Goal: Find specific page/section: Find specific page/section

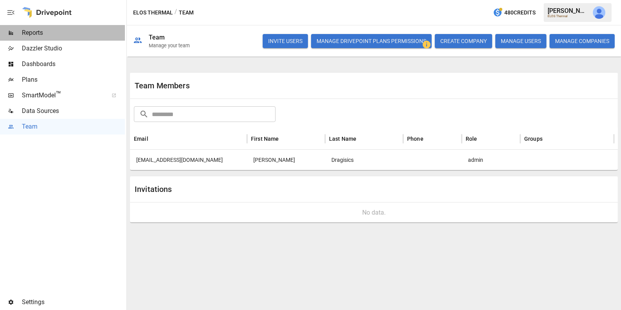
click at [60, 30] on span "Reports" at bounding box center [73, 32] width 103 height 9
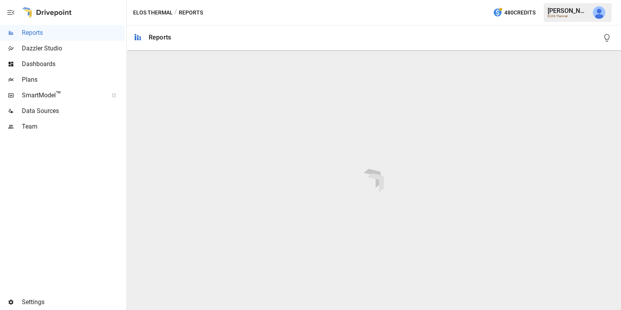
click at [52, 117] on div "Data Sources" at bounding box center [62, 111] width 125 height 16
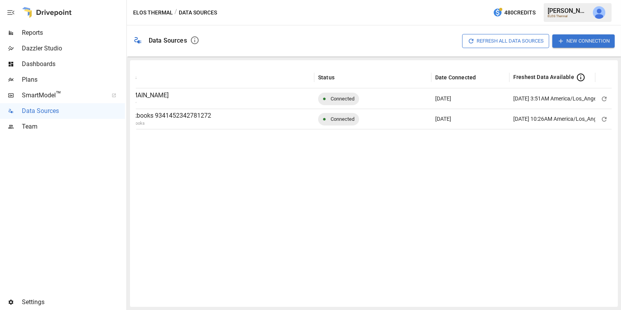
scroll to position [0, 90]
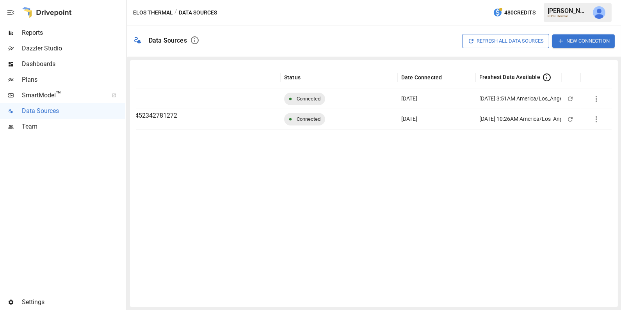
click at [73, 33] on span "Reports" at bounding box center [73, 32] width 103 height 9
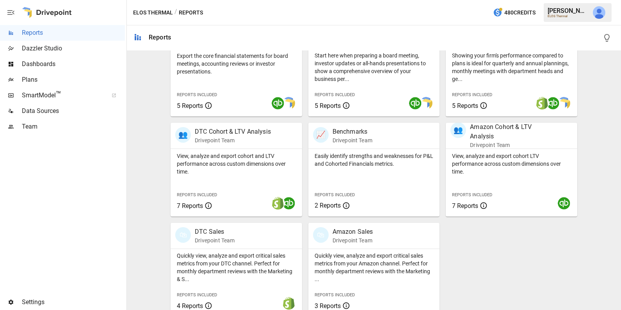
scroll to position [195, 0]
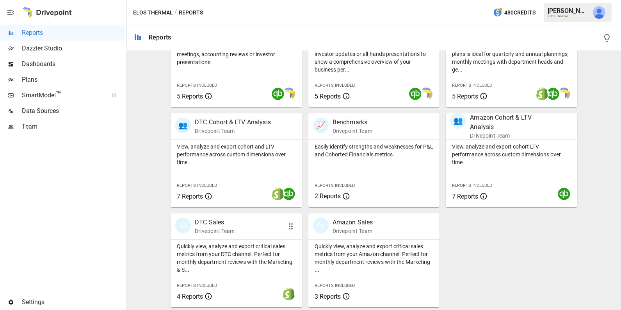
click at [225, 253] on p "Quickly view, analyze and export critical sales metrics from your DTC channel. …" at bounding box center [236, 257] width 119 height 31
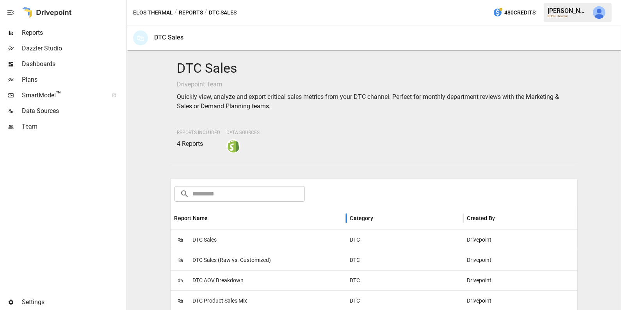
click at [235, 224] on div "Report Name" at bounding box center [258, 217] width 168 height 21
click at [219, 217] on button "Sort" at bounding box center [214, 217] width 11 height 11
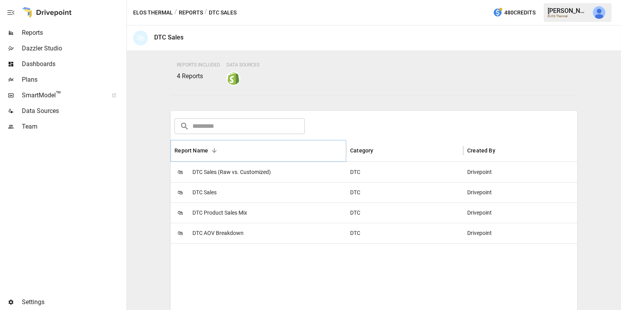
scroll to position [106, 0]
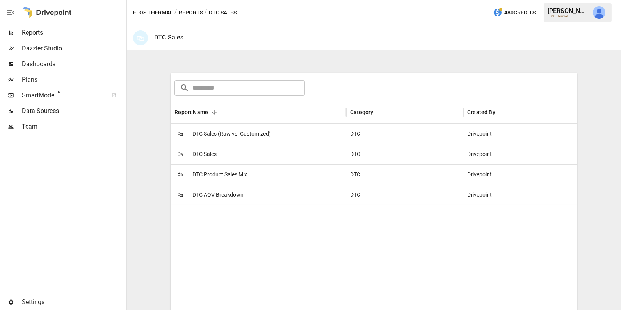
click at [229, 154] on div "🛍 DTC Sales" at bounding box center [259, 154] width 176 height 20
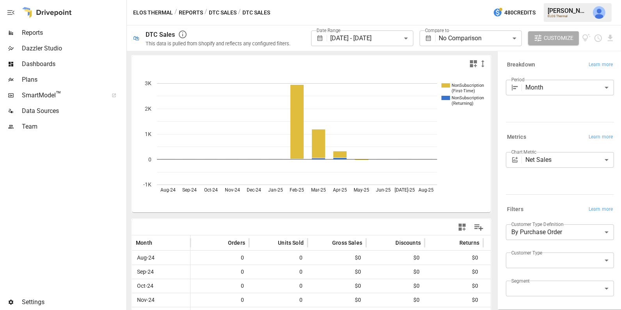
click at [27, 130] on span "Team" at bounding box center [73, 126] width 103 height 9
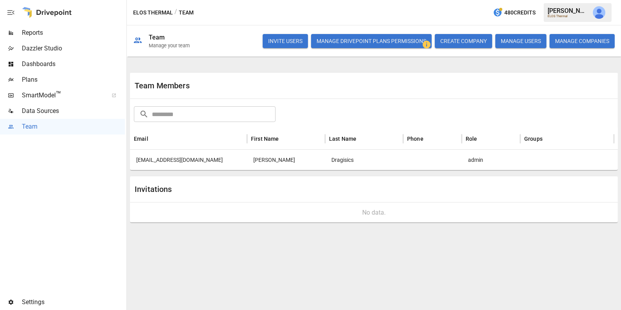
click at [404, 42] on button "Manage Drivepoint Plans Permissions" at bounding box center [371, 41] width 121 height 14
